Goal: Task Accomplishment & Management: Complete application form

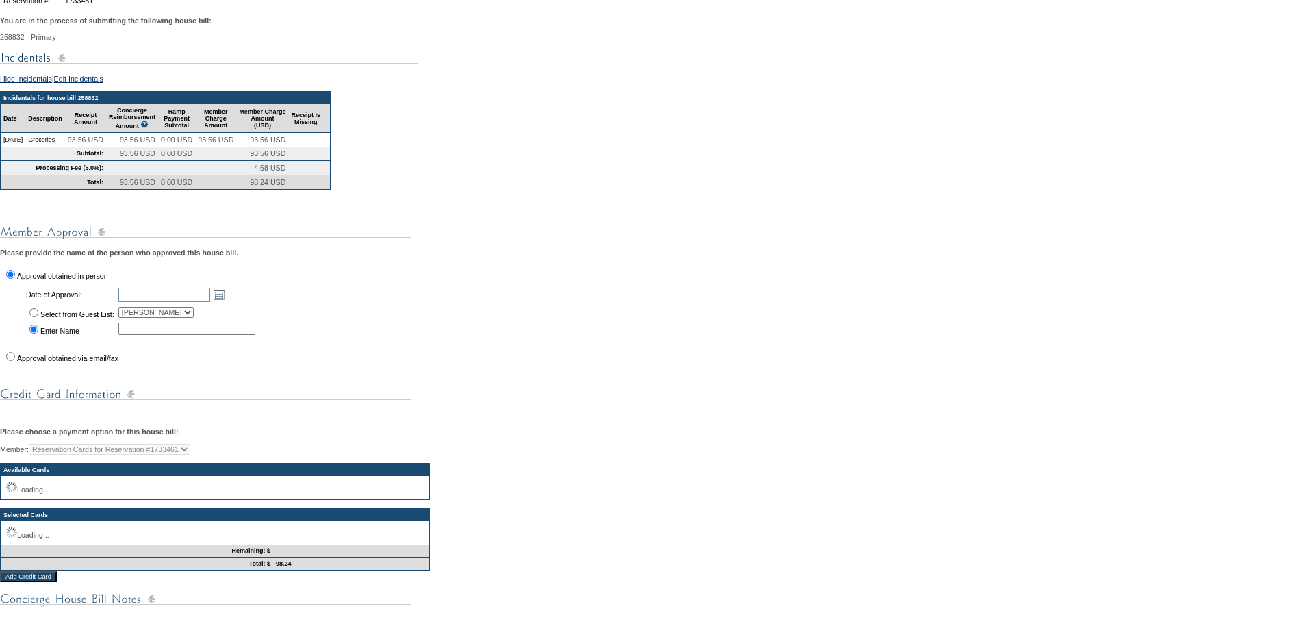
scroll to position [205, 0]
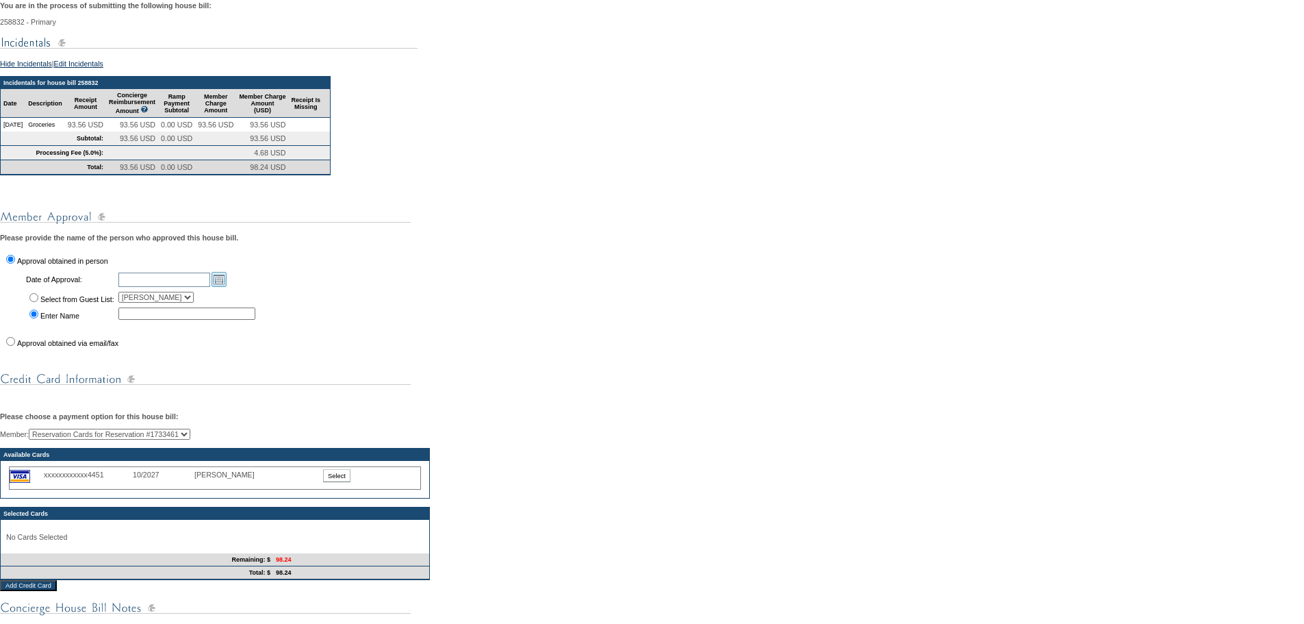
click at [227, 287] on link "Open the calendar popup." at bounding box center [219, 279] width 15 height 15
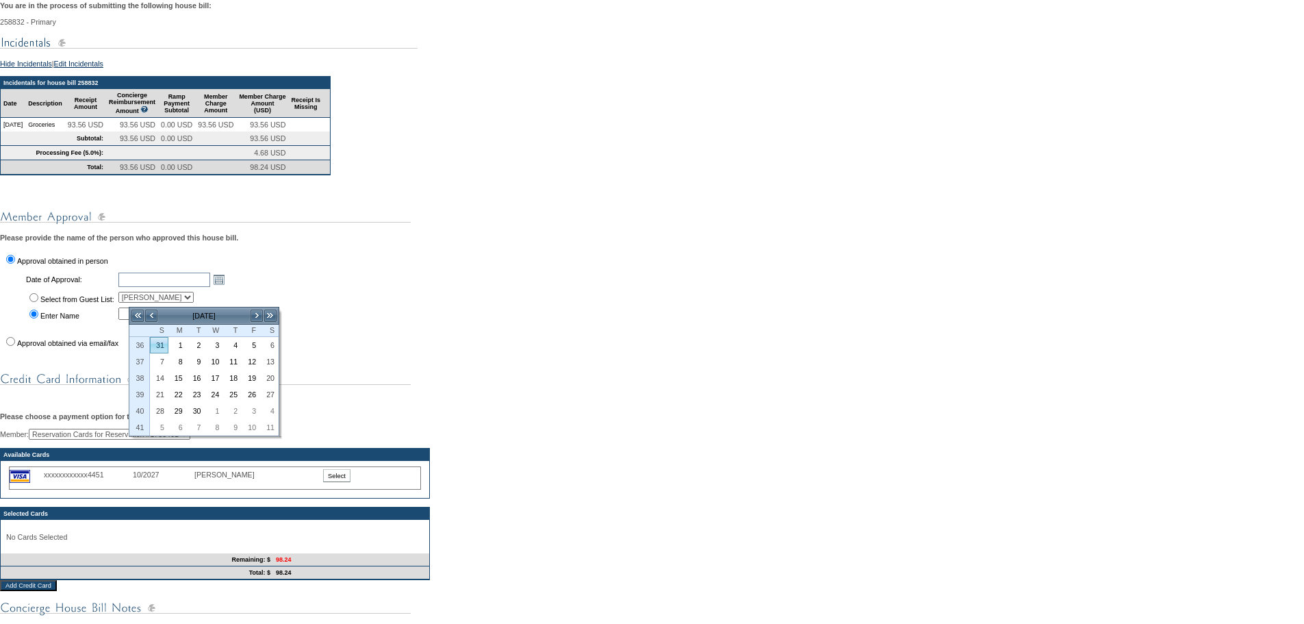
click at [156, 342] on link "31" at bounding box center [159, 345] width 17 height 15
type input "[DATE]"
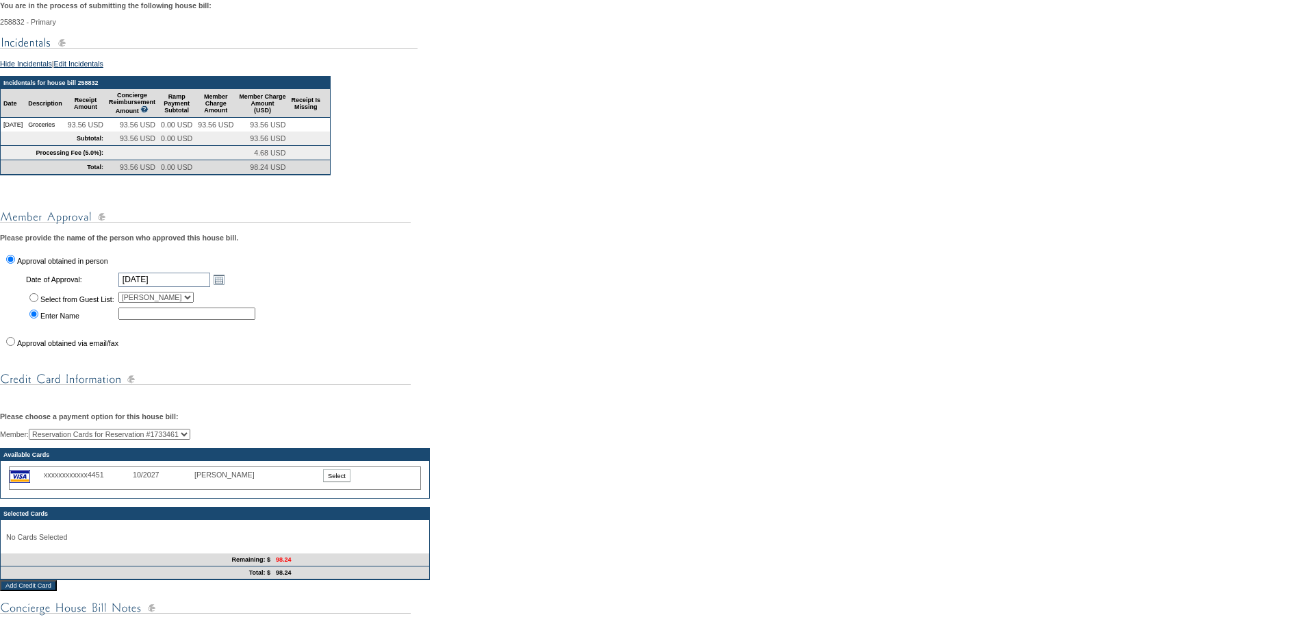
click at [33, 302] on input "Select from Guest List:" at bounding box center [33, 297] width 9 height 9
radio input "true"
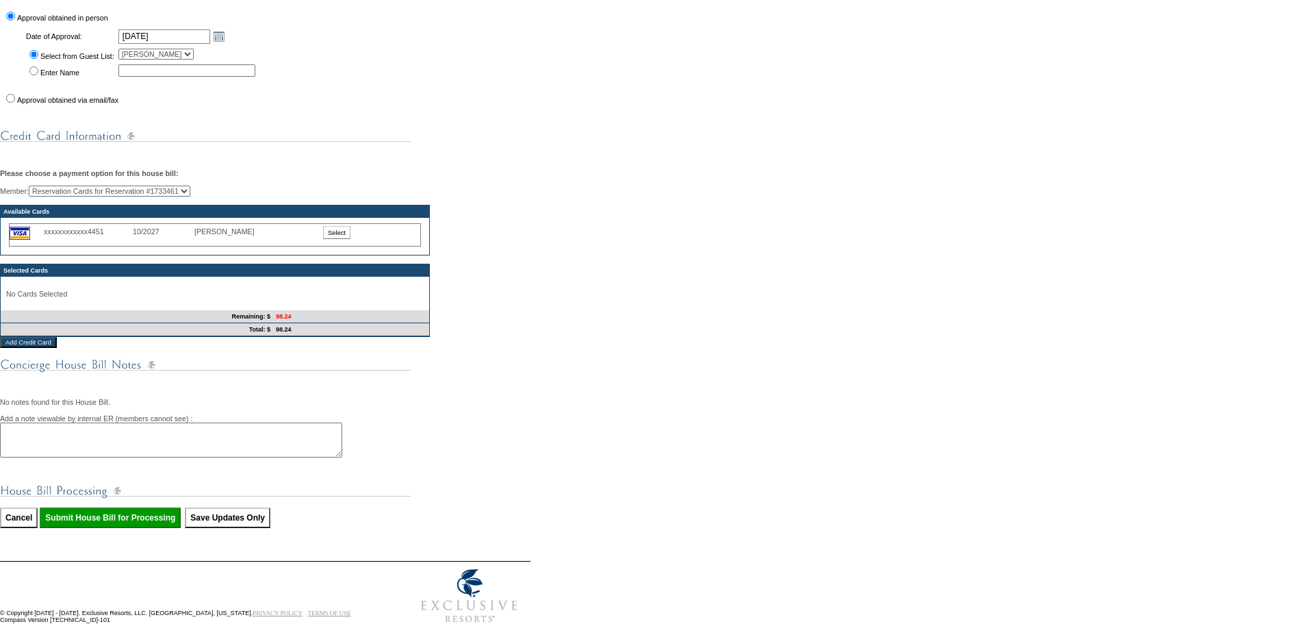
scroll to position [479, 0]
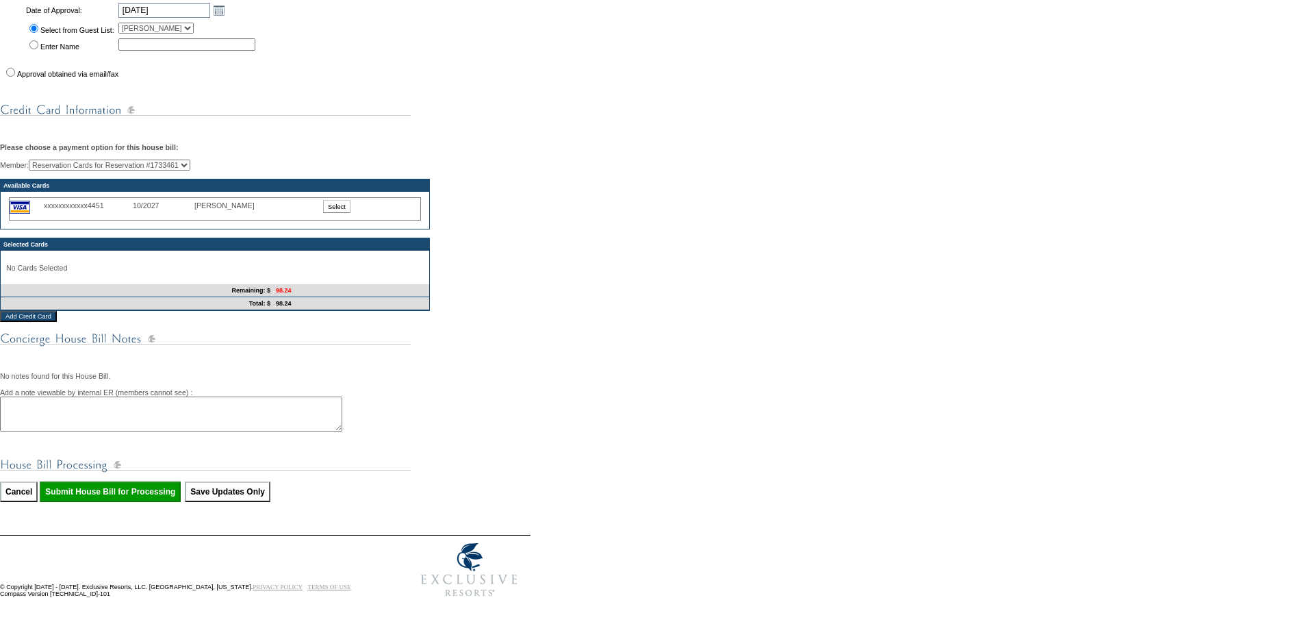
click at [340, 213] on input "Select" at bounding box center [336, 206] width 27 height 13
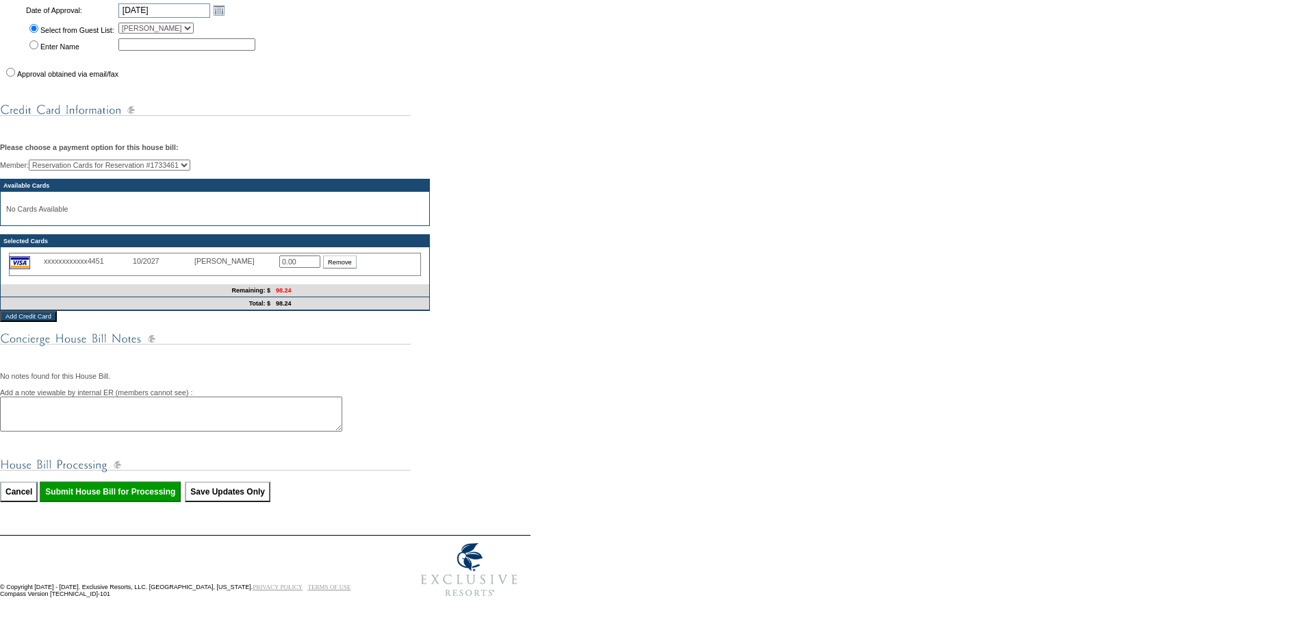
drag, startPoint x: 305, startPoint y: 285, endPoint x: 208, endPoint y: 279, distance: 97.4
click at [208, 276] on div "xxxxxxxxxxxx4451 10/2027 [PERSON_NAME] 0.00 Remove" at bounding box center [215, 264] width 412 height 23
type input "98.24"
click at [151, 431] on textarea at bounding box center [171, 413] width 342 height 35
click at [118, 502] on input "Submit House Bill for Processing" at bounding box center [110, 491] width 141 height 21
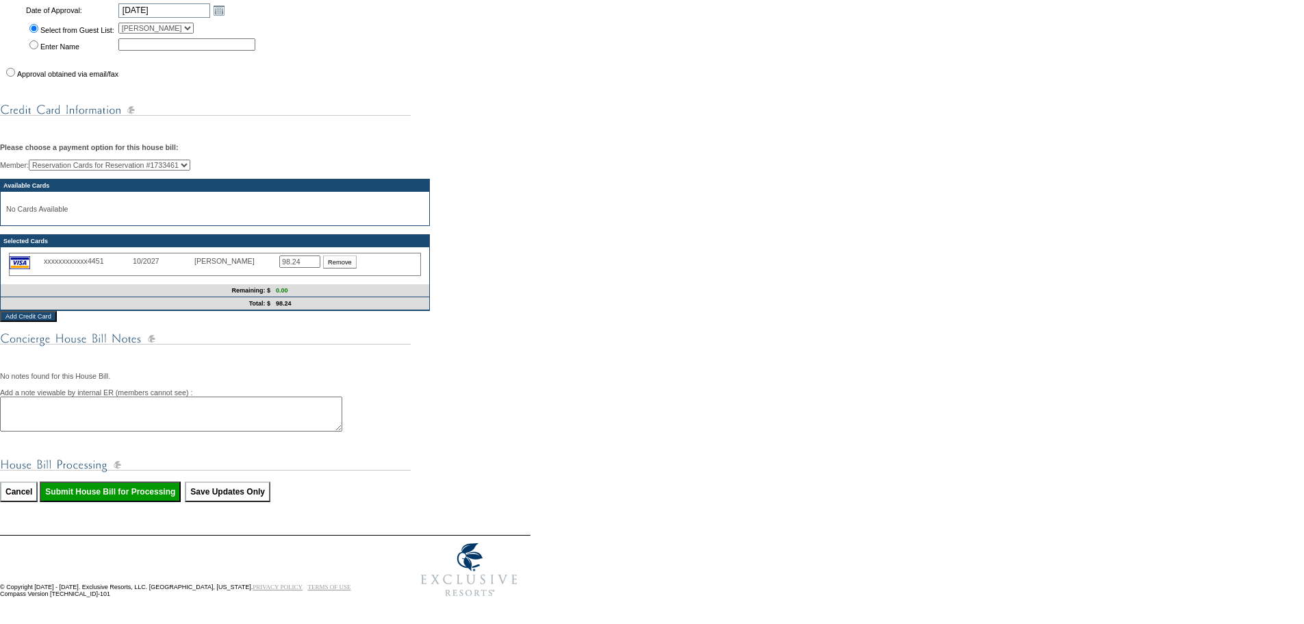
type input "Processing..."
